Goal: Task Accomplishment & Management: Use online tool/utility

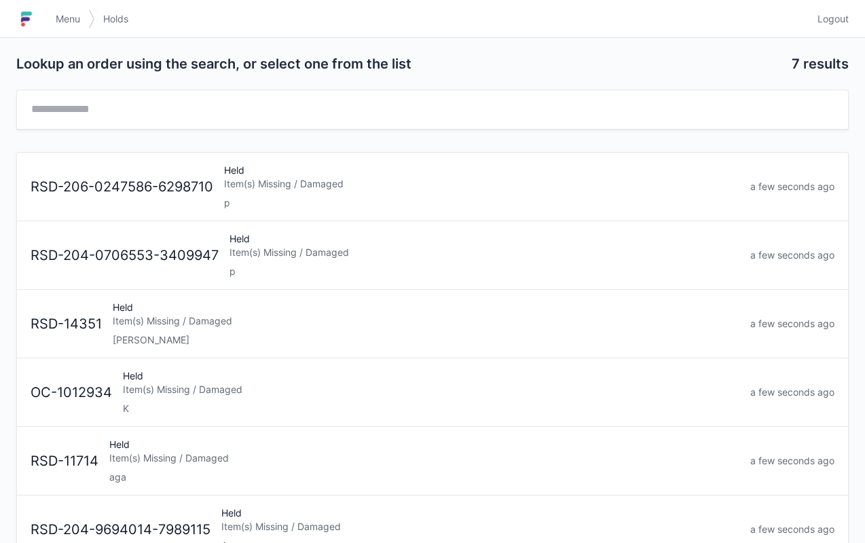
click at [60, 26] on link "Menu" at bounding box center [68, 19] width 41 height 24
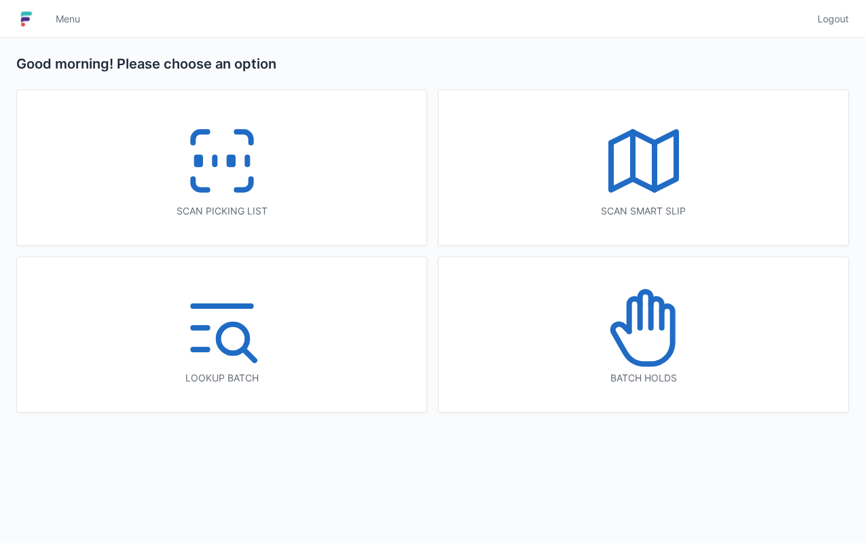
click at [225, 142] on icon at bounding box center [221, 160] width 87 height 87
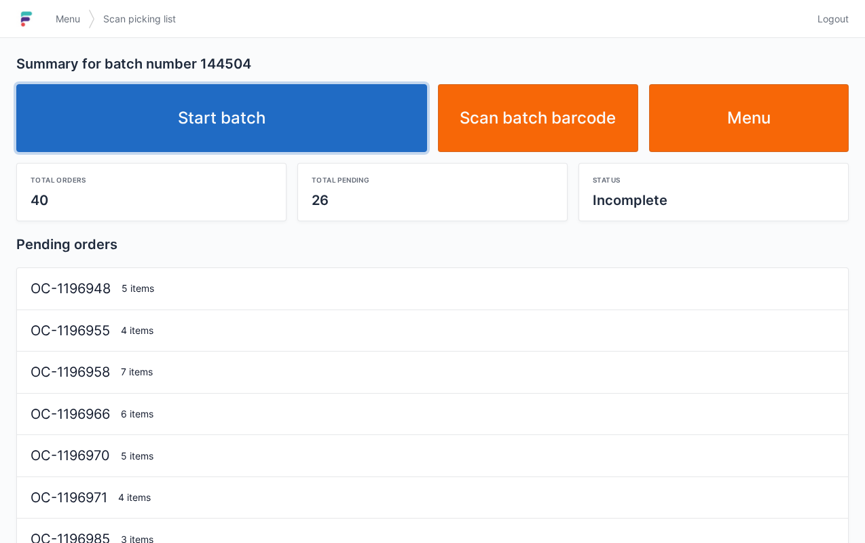
click at [265, 103] on link "Start batch" at bounding box center [221, 118] width 411 height 68
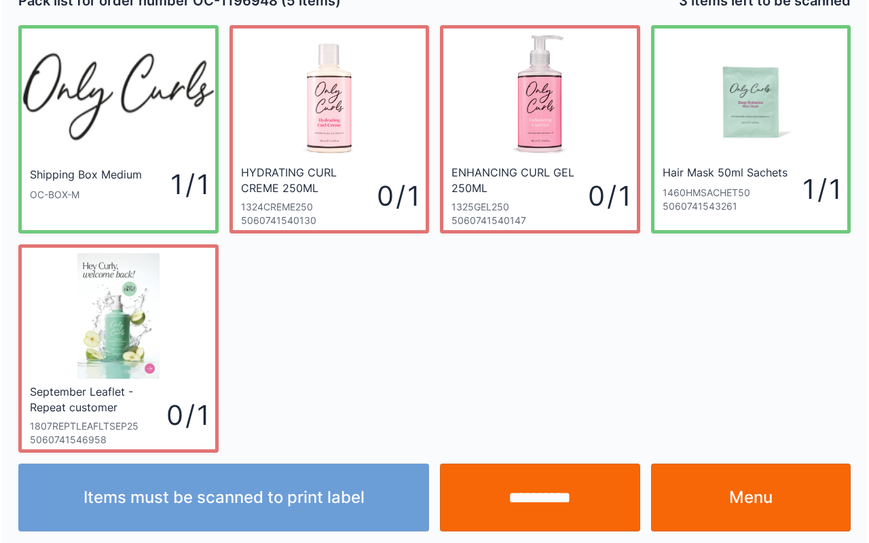
scroll to position [24, 0]
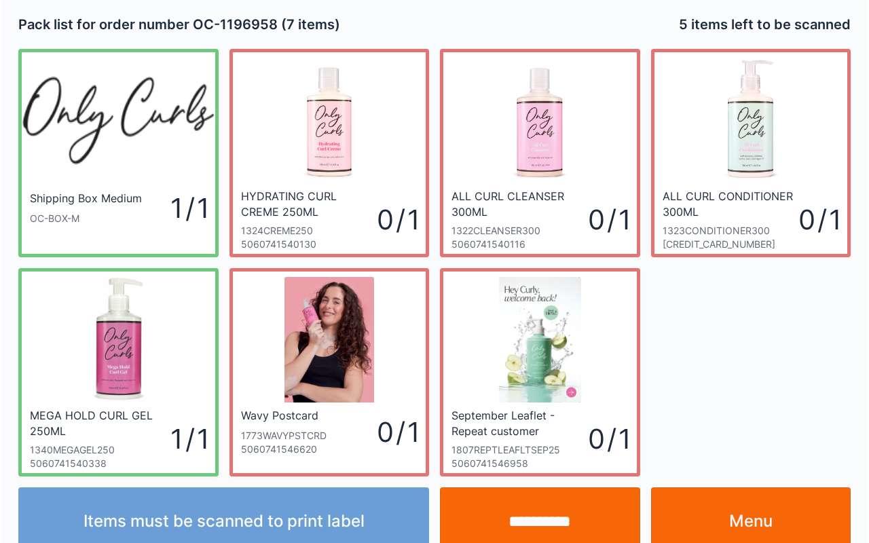
scroll to position [24, 0]
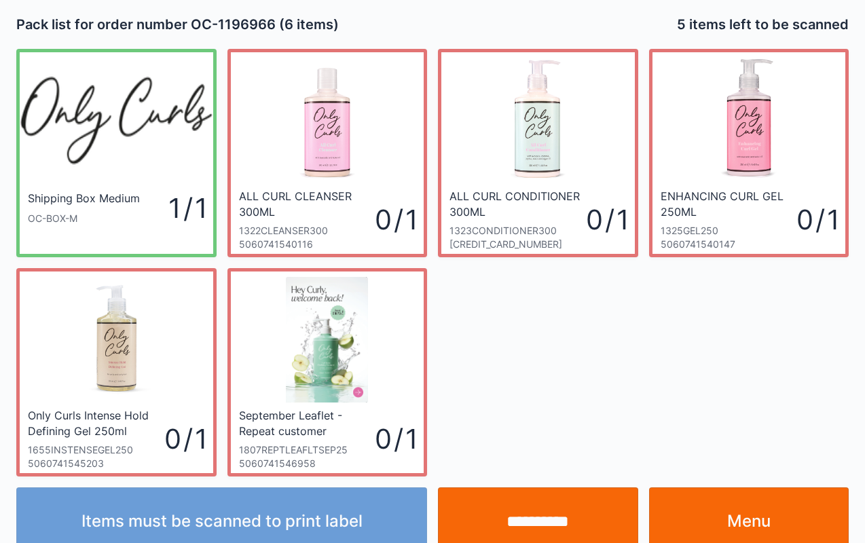
click at [718, 487] on link "Menu" at bounding box center [749, 521] width 200 height 68
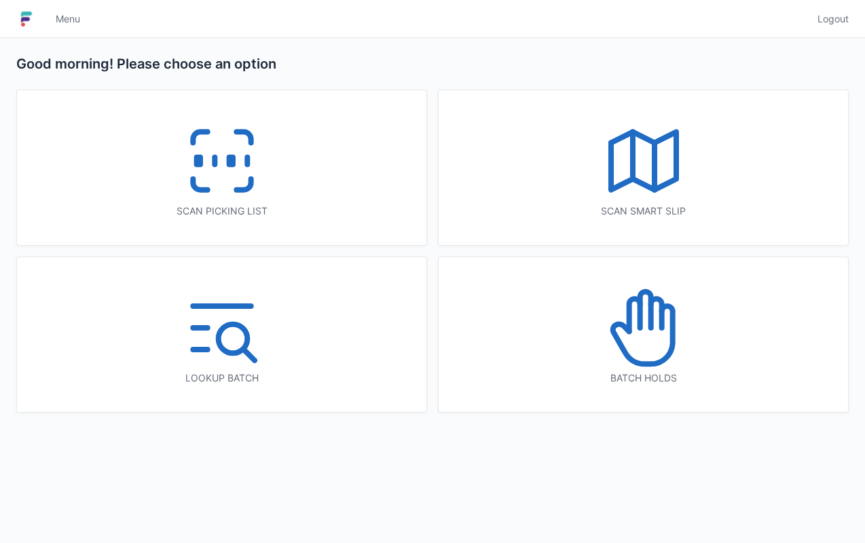
click at [215, 153] on icon at bounding box center [221, 160] width 87 height 87
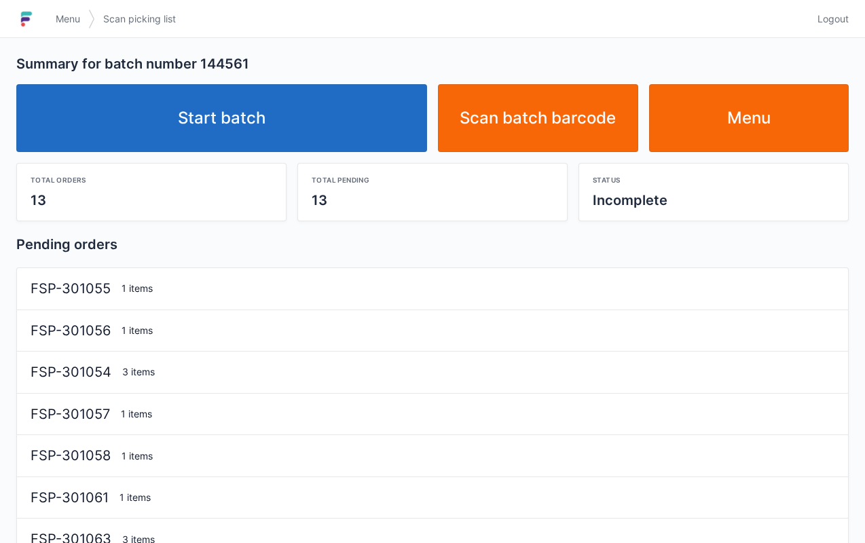
click at [254, 102] on link "Start batch" at bounding box center [221, 118] width 411 height 68
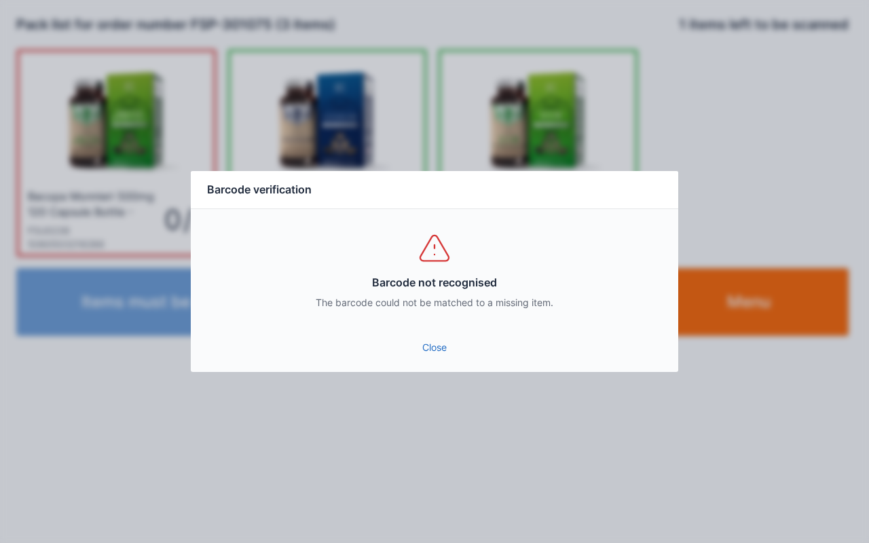
click at [449, 343] on link "Close" at bounding box center [435, 347] width 466 height 24
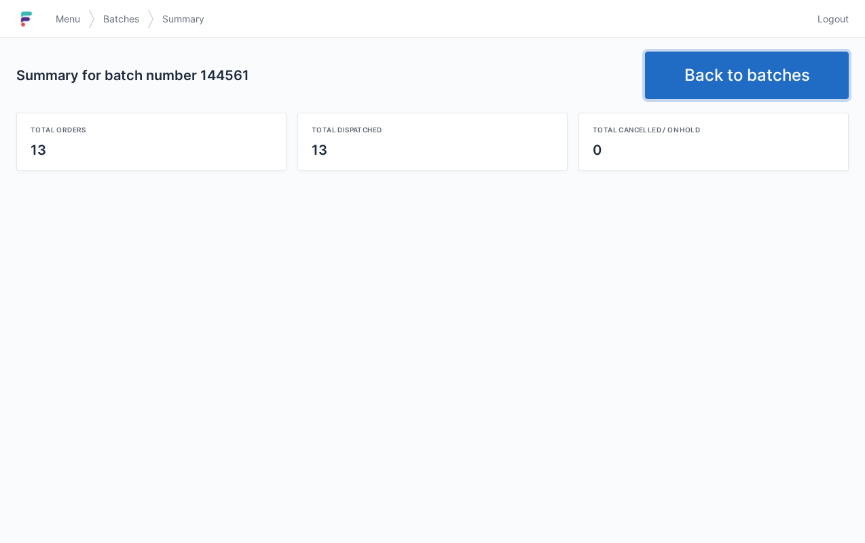
click at [759, 62] on link "Back to batches" at bounding box center [747, 76] width 204 height 48
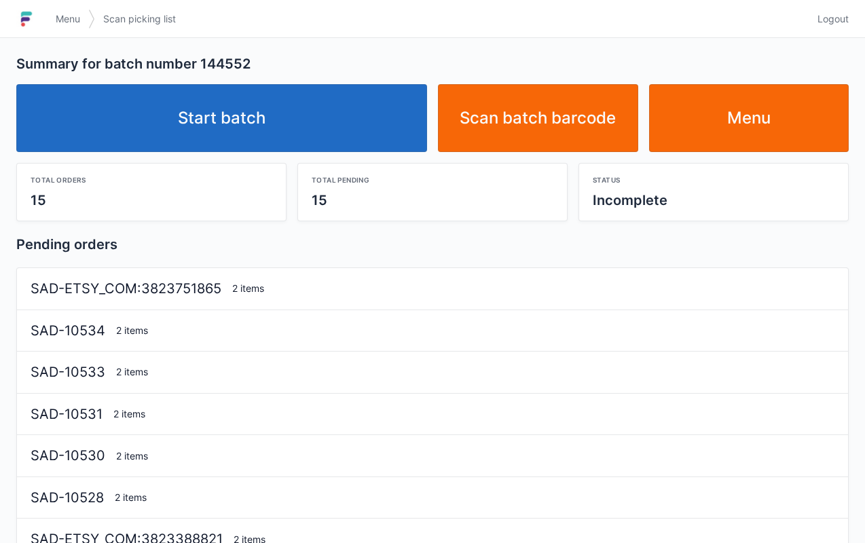
click at [265, 106] on link "Start batch" at bounding box center [221, 118] width 411 height 68
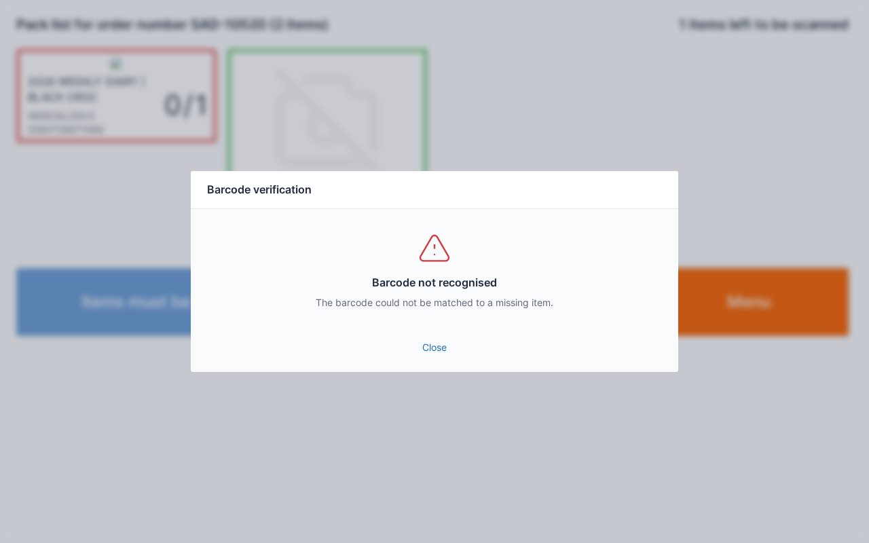
click at [425, 338] on link "Close" at bounding box center [435, 347] width 466 height 24
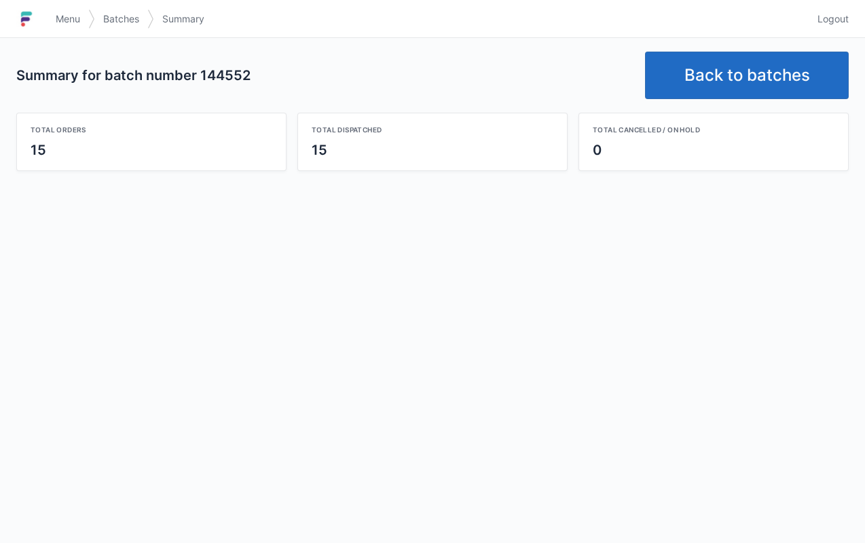
click at [785, 73] on link "Back to batches" at bounding box center [747, 76] width 204 height 48
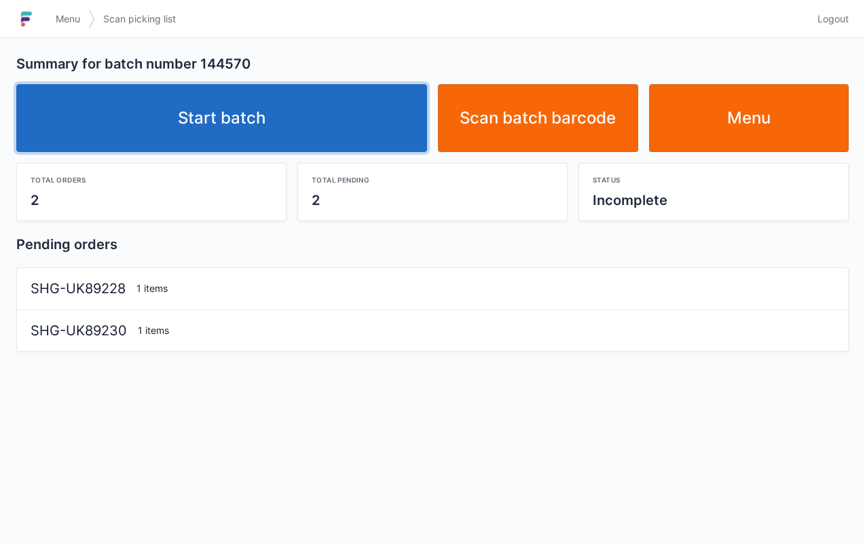
click at [263, 120] on link "Start batch" at bounding box center [221, 118] width 411 height 68
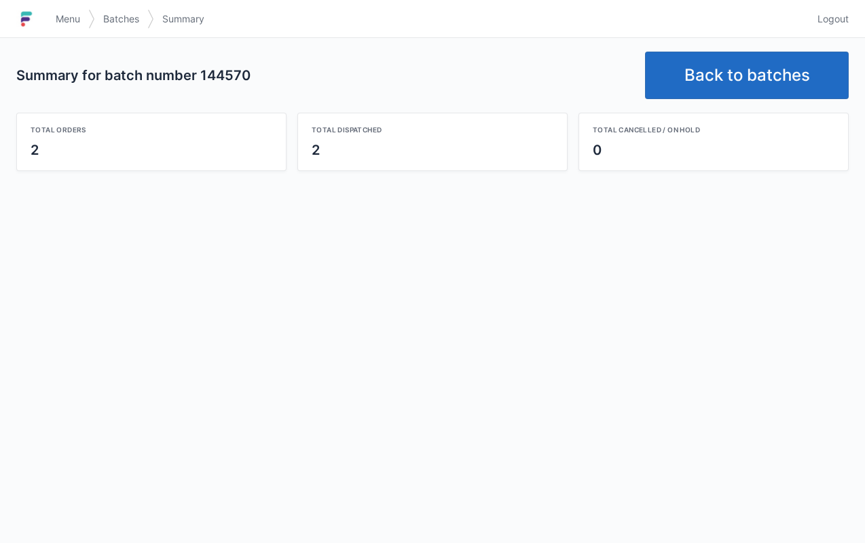
click at [751, 77] on link "Back to batches" at bounding box center [747, 76] width 204 height 48
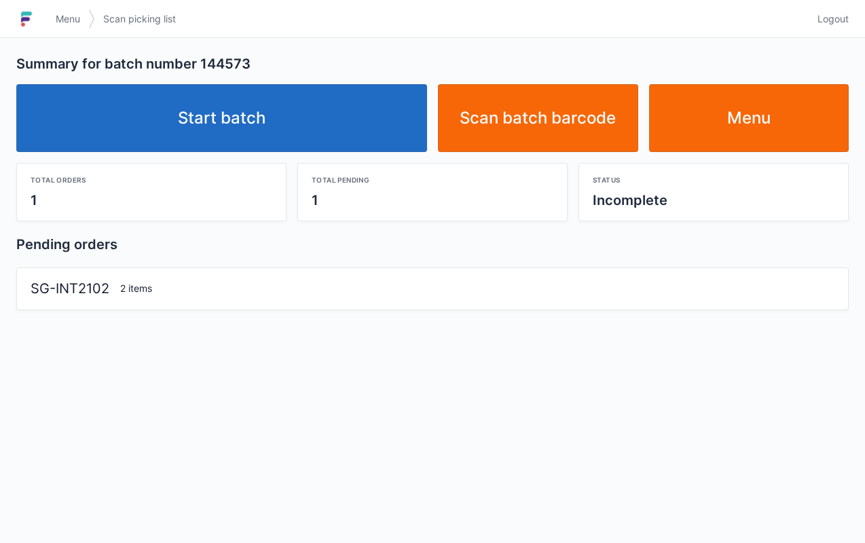
click at [271, 98] on link "Start batch" at bounding box center [221, 118] width 411 height 68
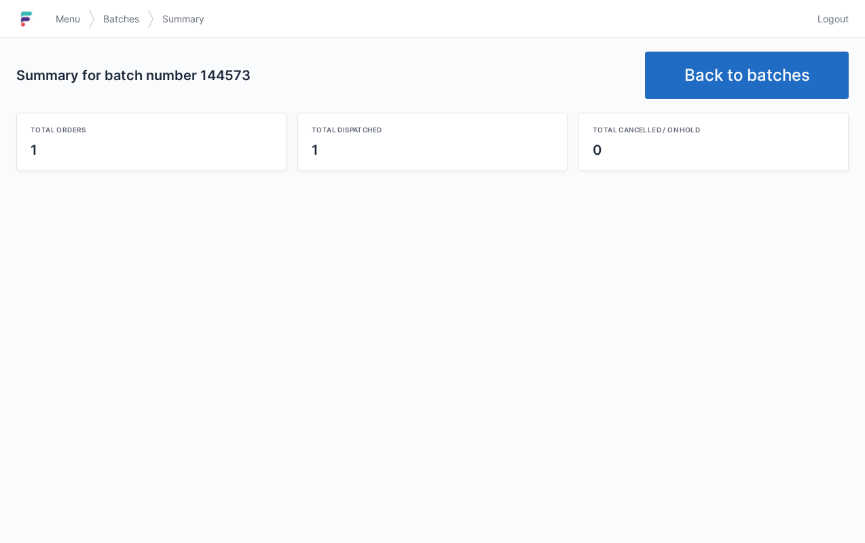
click at [733, 68] on link "Back to batches" at bounding box center [747, 76] width 204 height 48
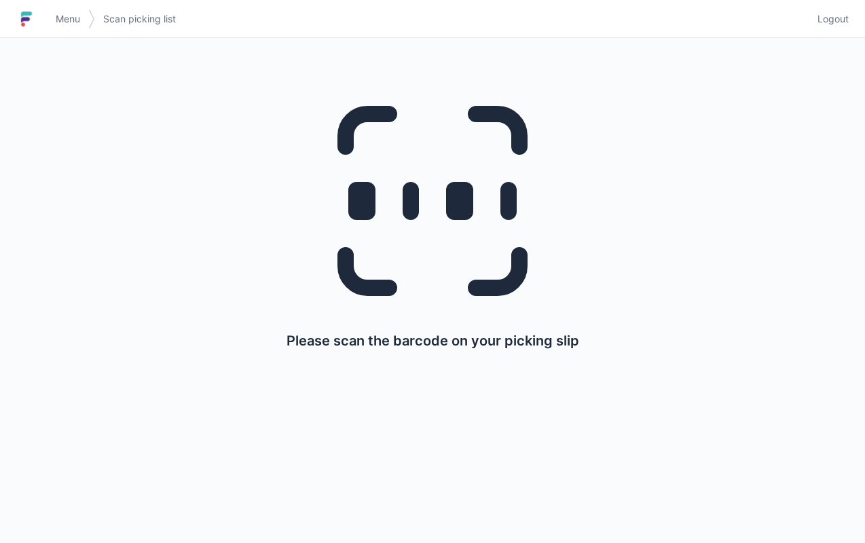
click at [749, 66] on div "Please scan the barcode on your picking slip" at bounding box center [432, 213] width 799 height 350
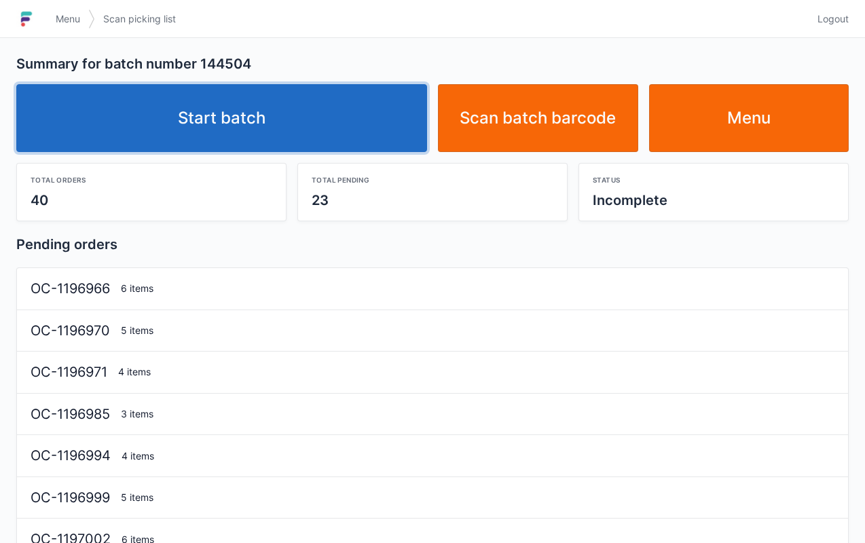
click at [252, 90] on link "Start batch" at bounding box center [221, 118] width 411 height 68
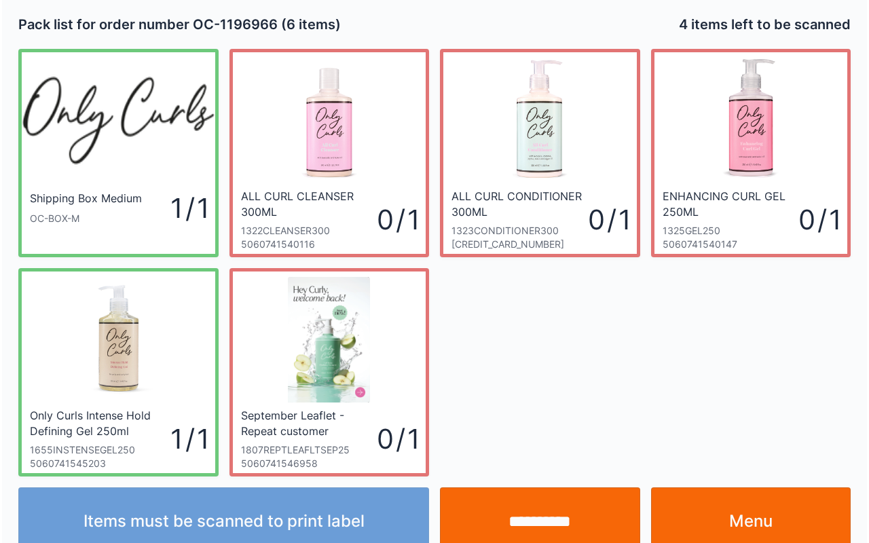
scroll to position [24, 0]
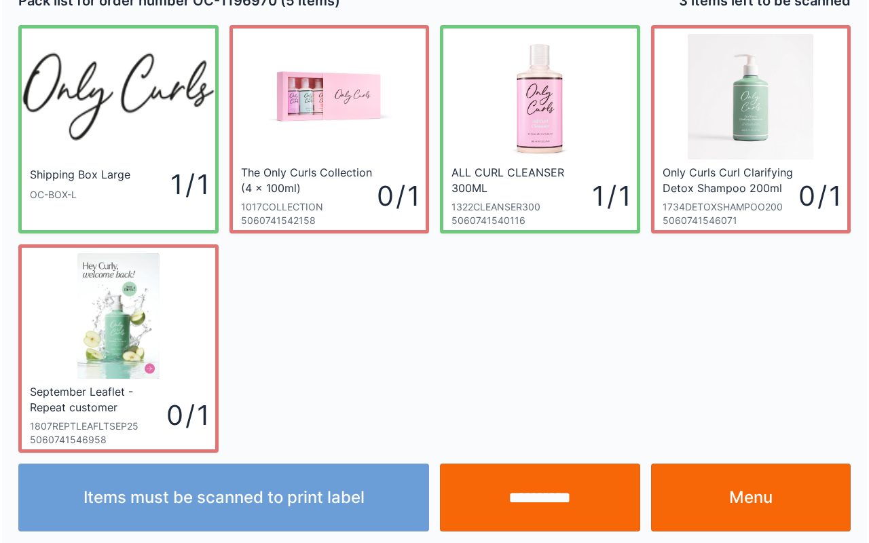
scroll to position [24, 0]
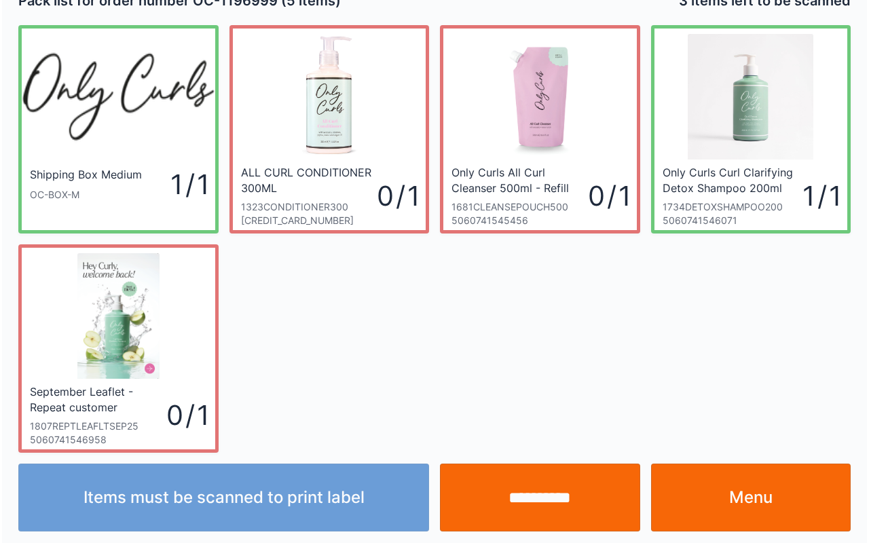
scroll to position [24, 0]
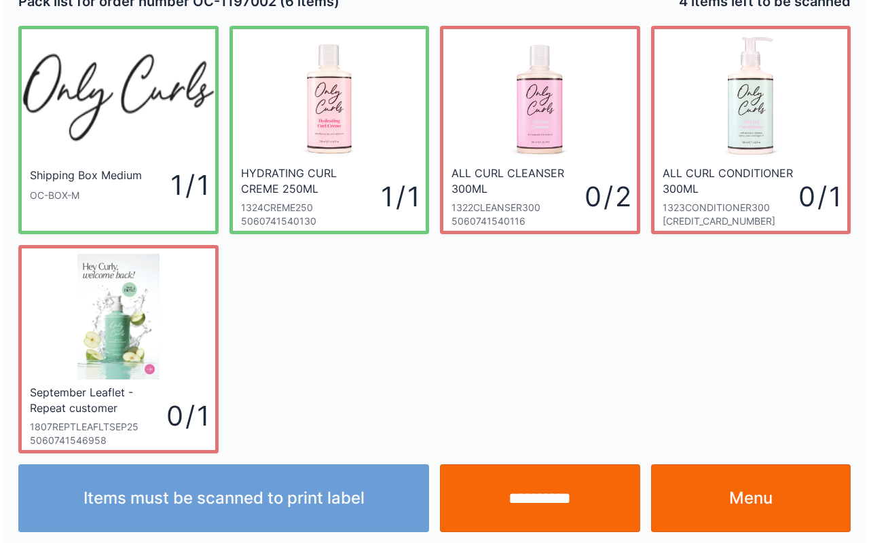
scroll to position [24, 0]
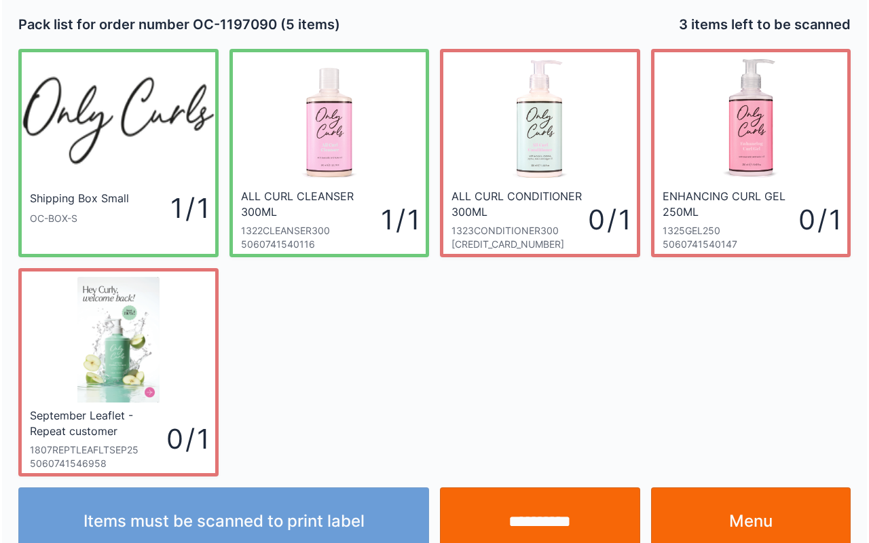
scroll to position [24, 0]
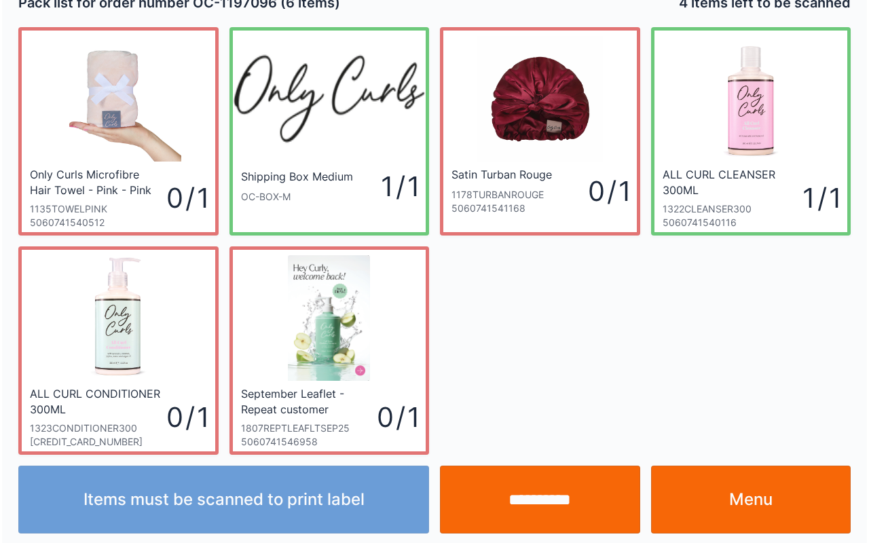
scroll to position [24, 0]
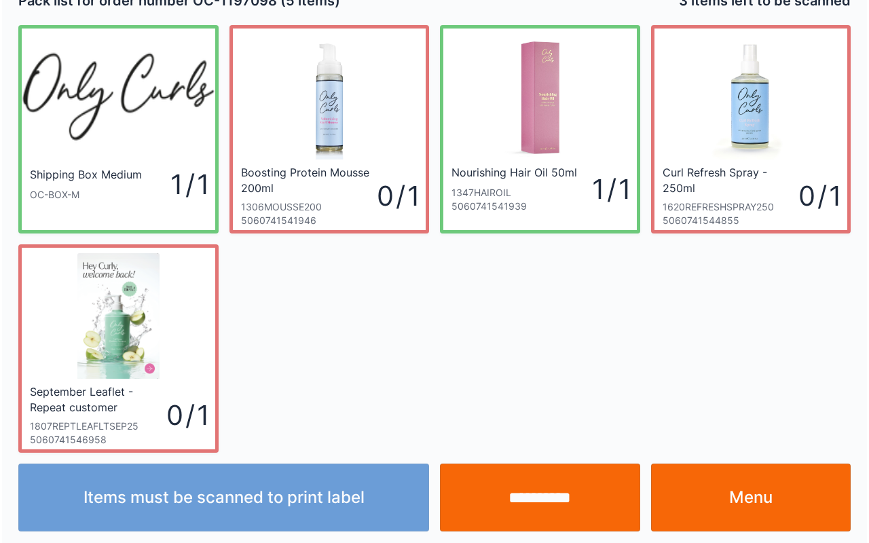
scroll to position [24, 0]
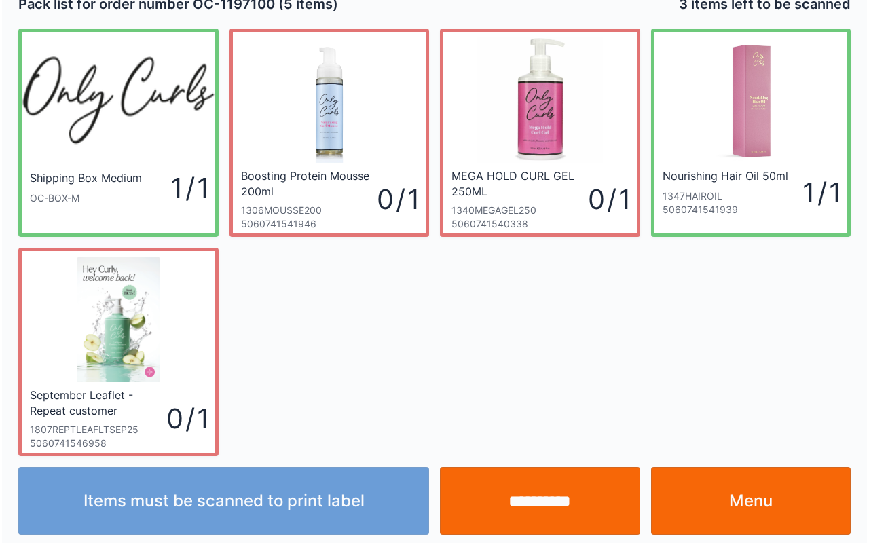
scroll to position [24, 0]
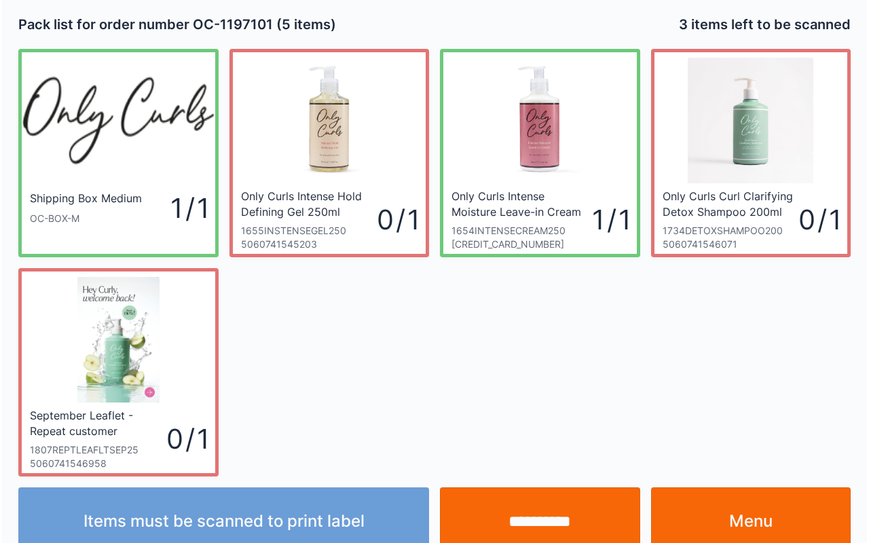
scroll to position [24, 0]
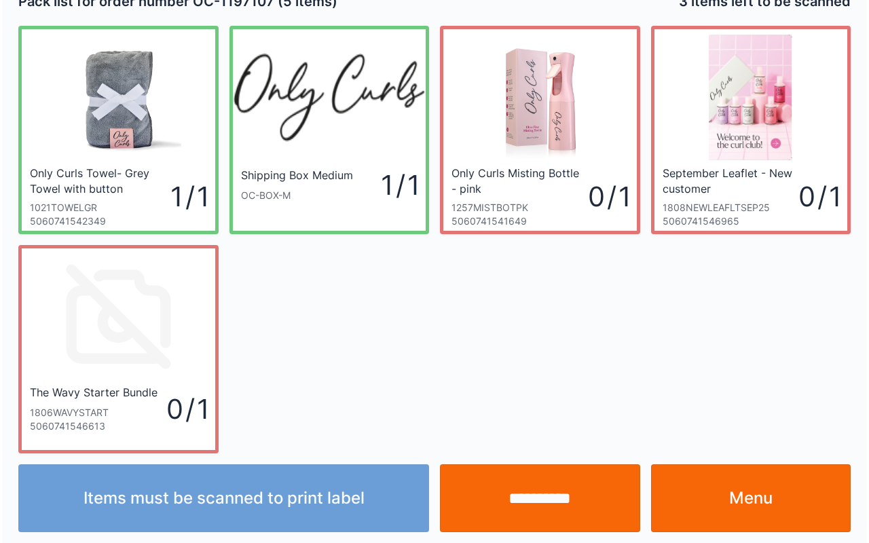
scroll to position [24, 0]
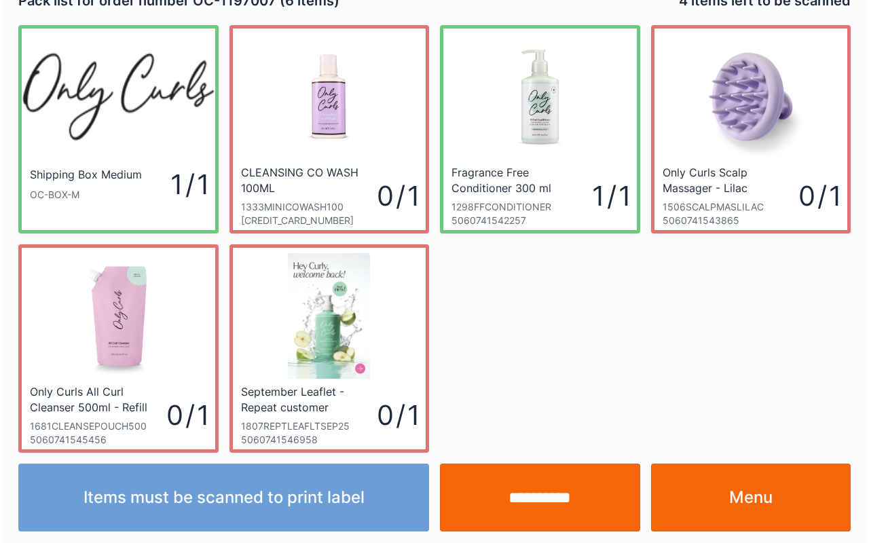
scroll to position [24, 0]
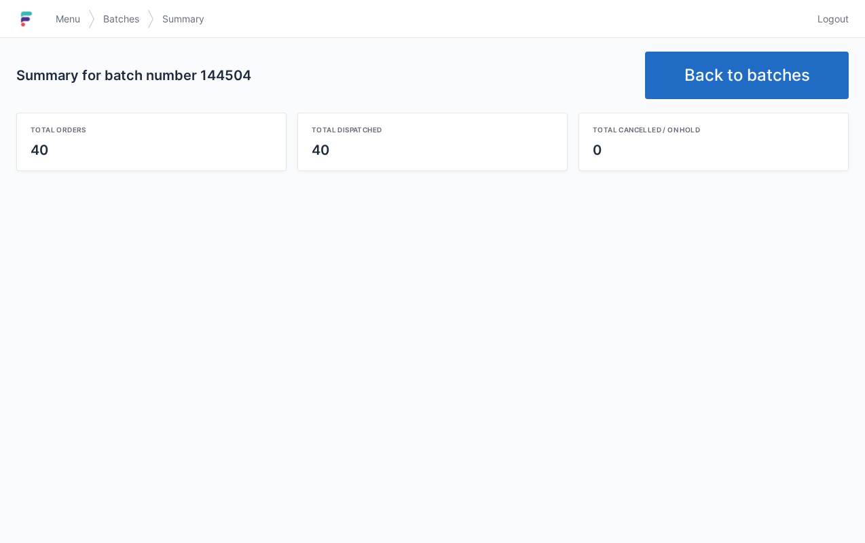
click at [774, 78] on link "Back to batches" at bounding box center [747, 76] width 204 height 48
click at [789, 90] on link "Back to batches" at bounding box center [747, 76] width 204 height 48
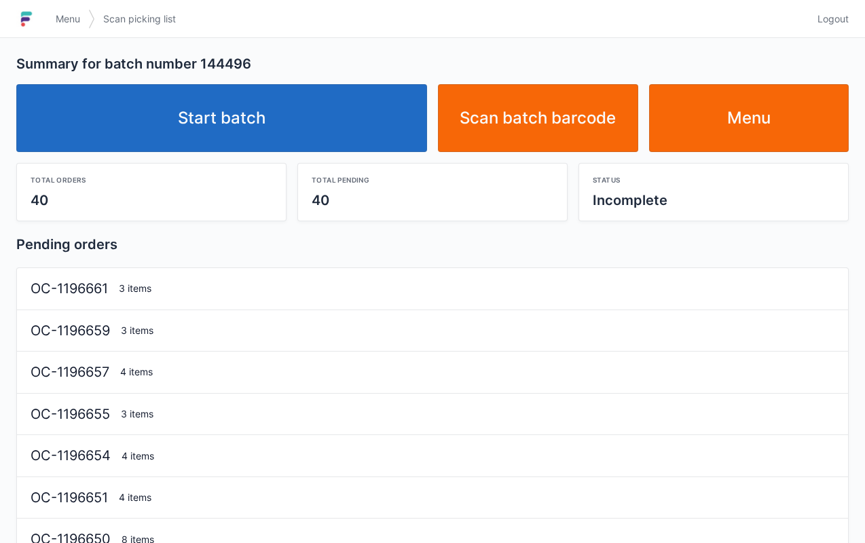
click at [233, 123] on link "Start batch" at bounding box center [221, 118] width 411 height 68
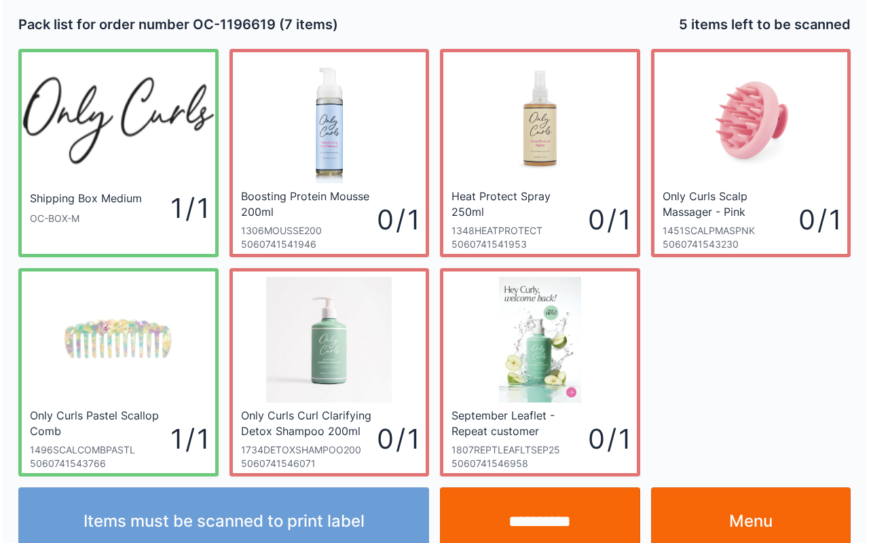
scroll to position [24, 0]
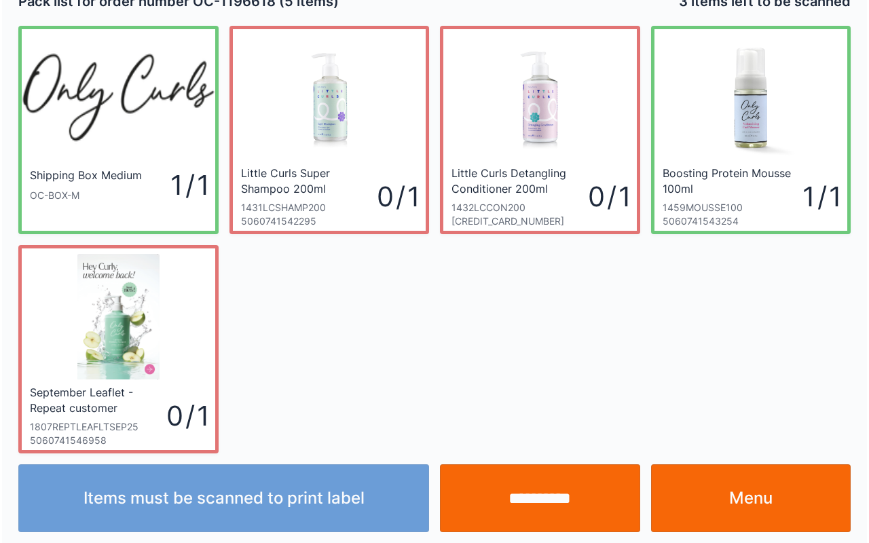
scroll to position [24, 0]
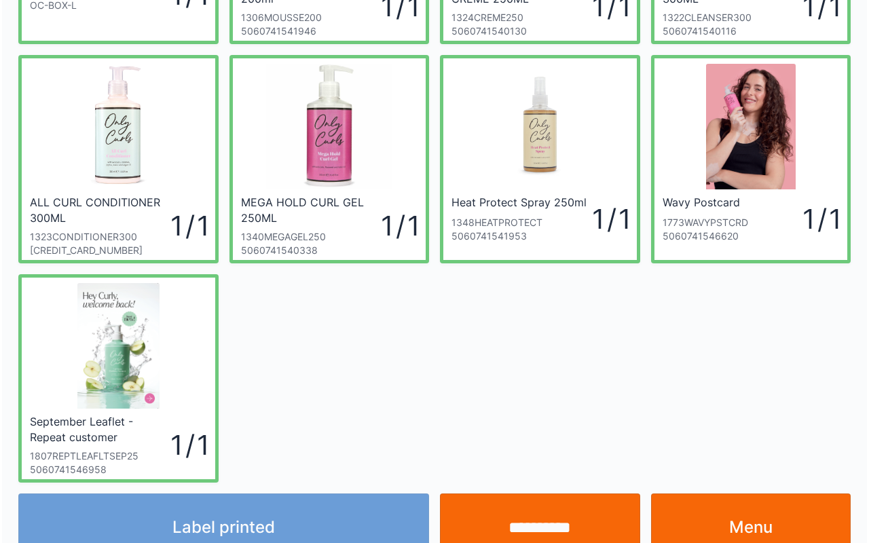
scroll to position [217, 0]
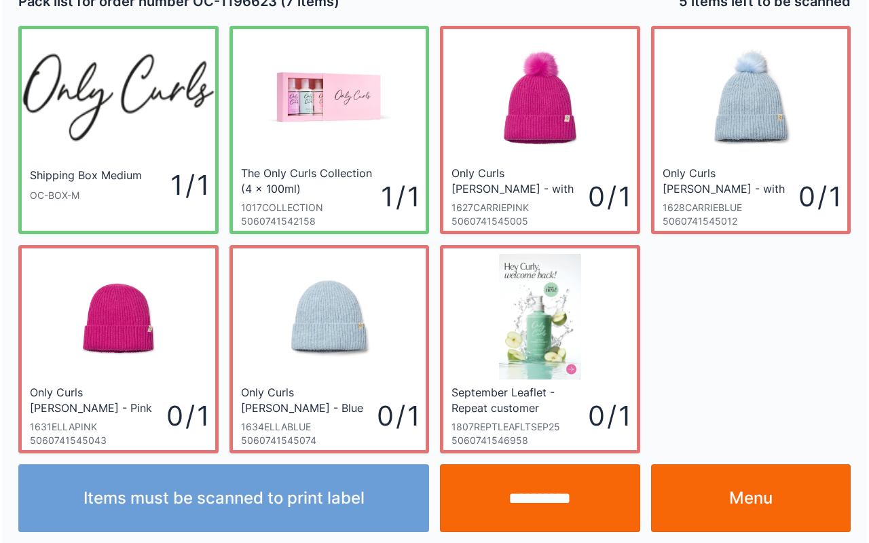
scroll to position [24, 0]
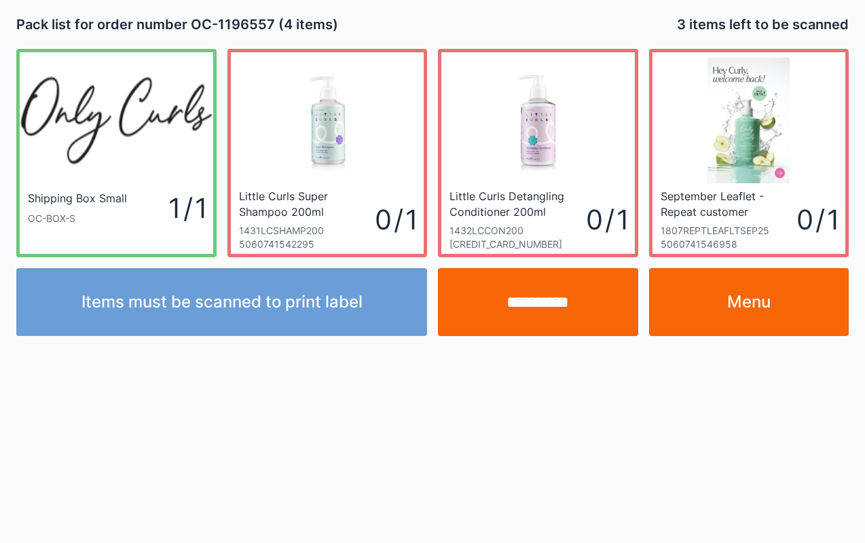
click at [779, 312] on link "Menu" at bounding box center [749, 302] width 200 height 68
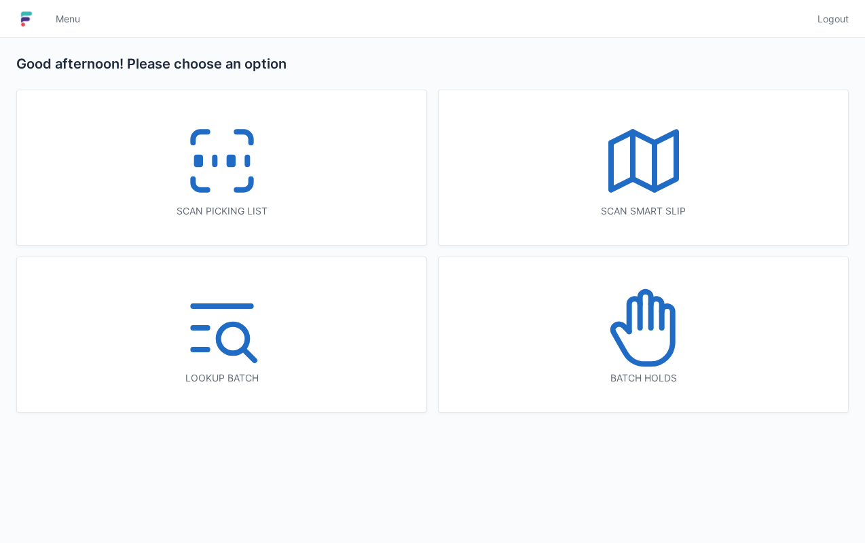
click at [214, 158] on line at bounding box center [214, 160] width 0 height 7
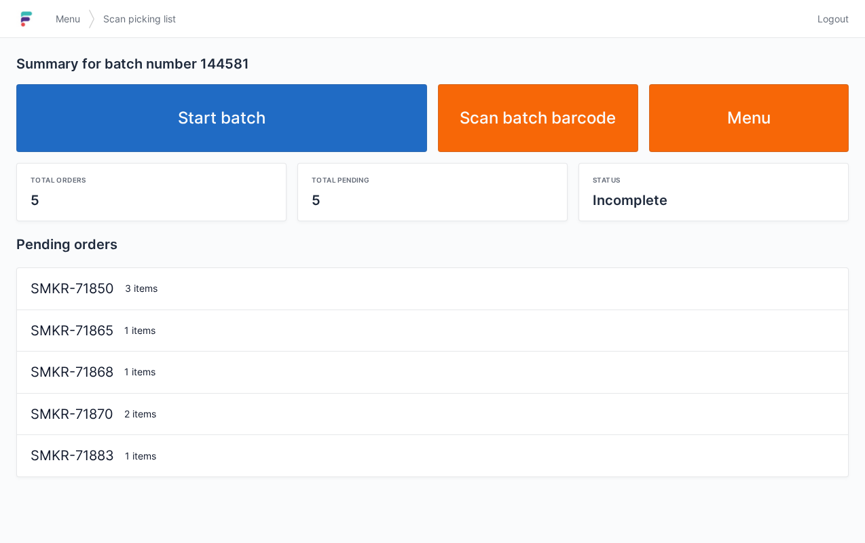
click at [250, 95] on link "Start batch" at bounding box center [221, 118] width 411 height 68
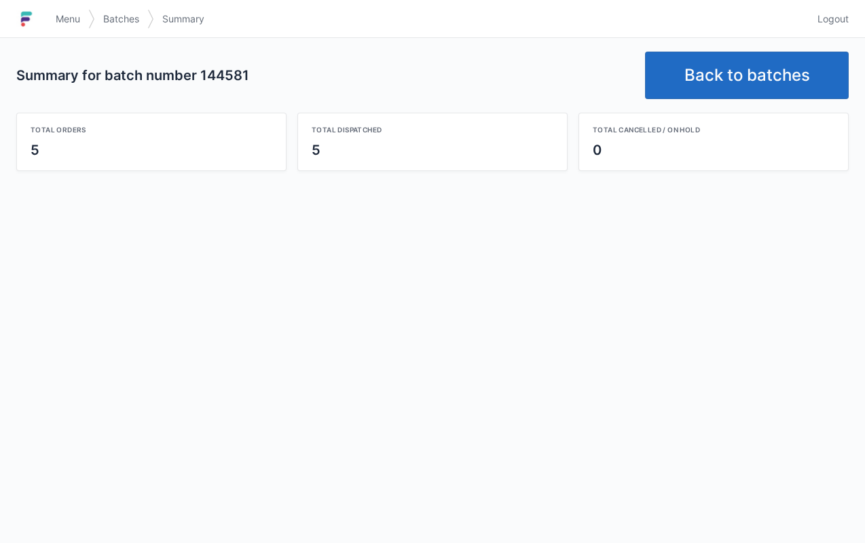
click at [713, 79] on link "Back to batches" at bounding box center [747, 76] width 204 height 48
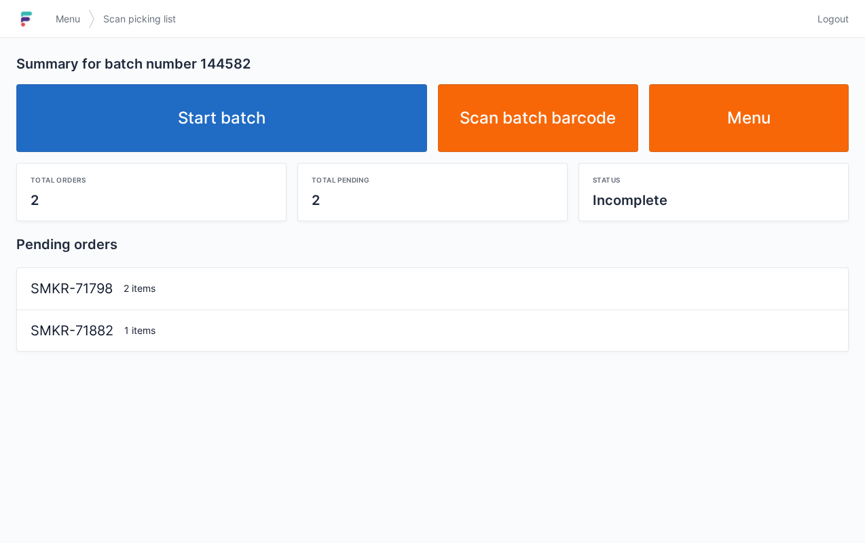
click at [286, 110] on link "Start batch" at bounding box center [221, 118] width 411 height 68
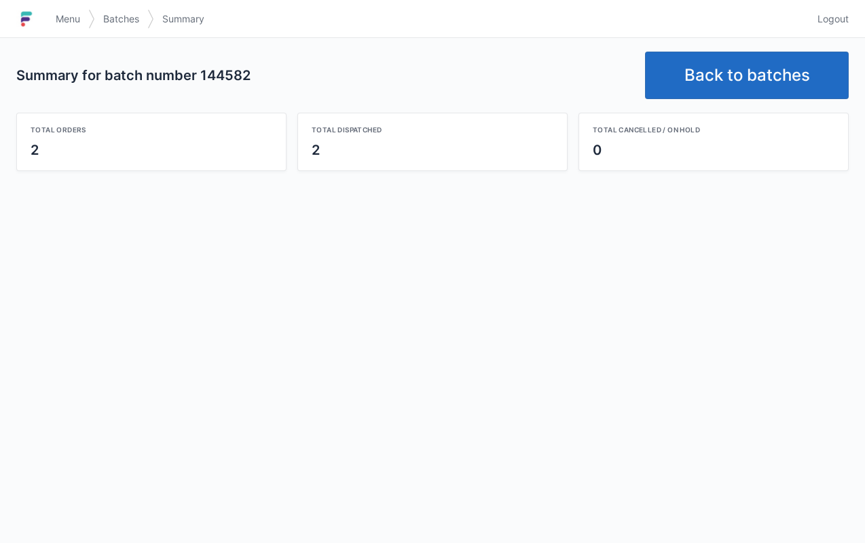
click at [857, 14] on div "Menu Batches Summary Logout" at bounding box center [432, 19] width 865 height 33
click at [840, 26] on link "Logout" at bounding box center [828, 19] width 39 height 24
